Goal: Transaction & Acquisition: Book appointment/travel/reservation

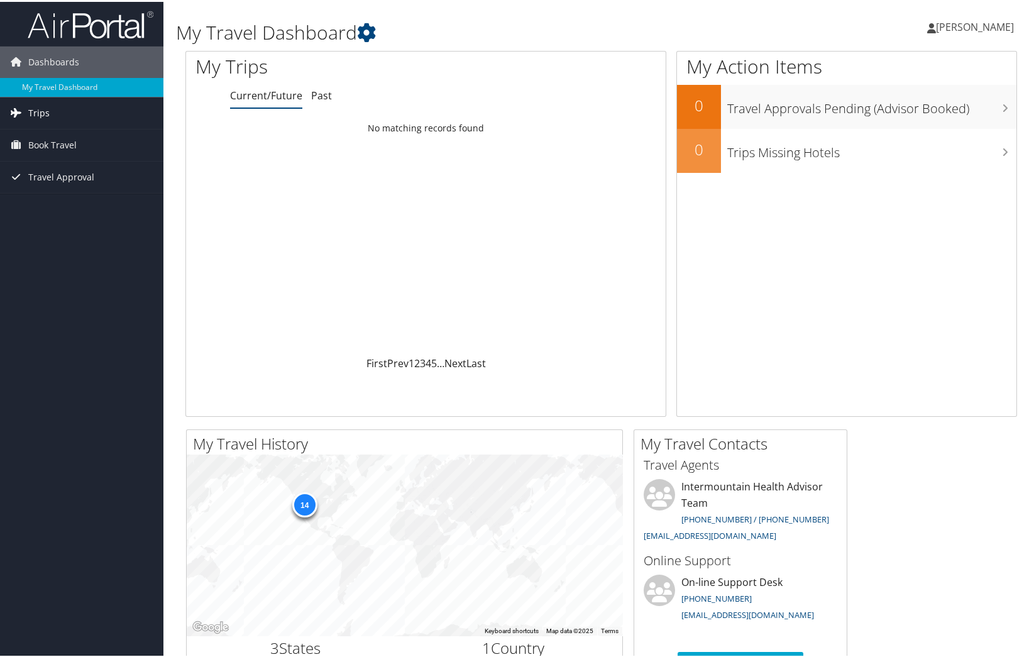
click at [75, 118] on link "Trips" at bounding box center [81, 111] width 163 height 31
click at [58, 199] on span "Book Travel" at bounding box center [52, 199] width 48 height 31
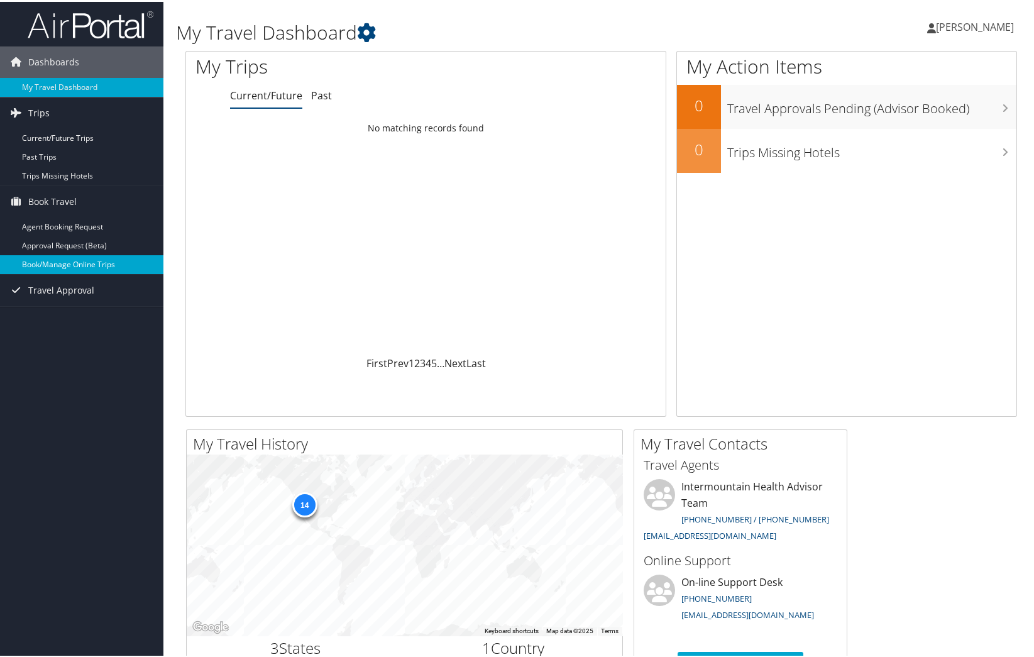
click at [60, 263] on link "Book/Manage Online Trips" at bounding box center [81, 262] width 163 height 19
